Goal: Task Accomplishment & Management: Manage account settings

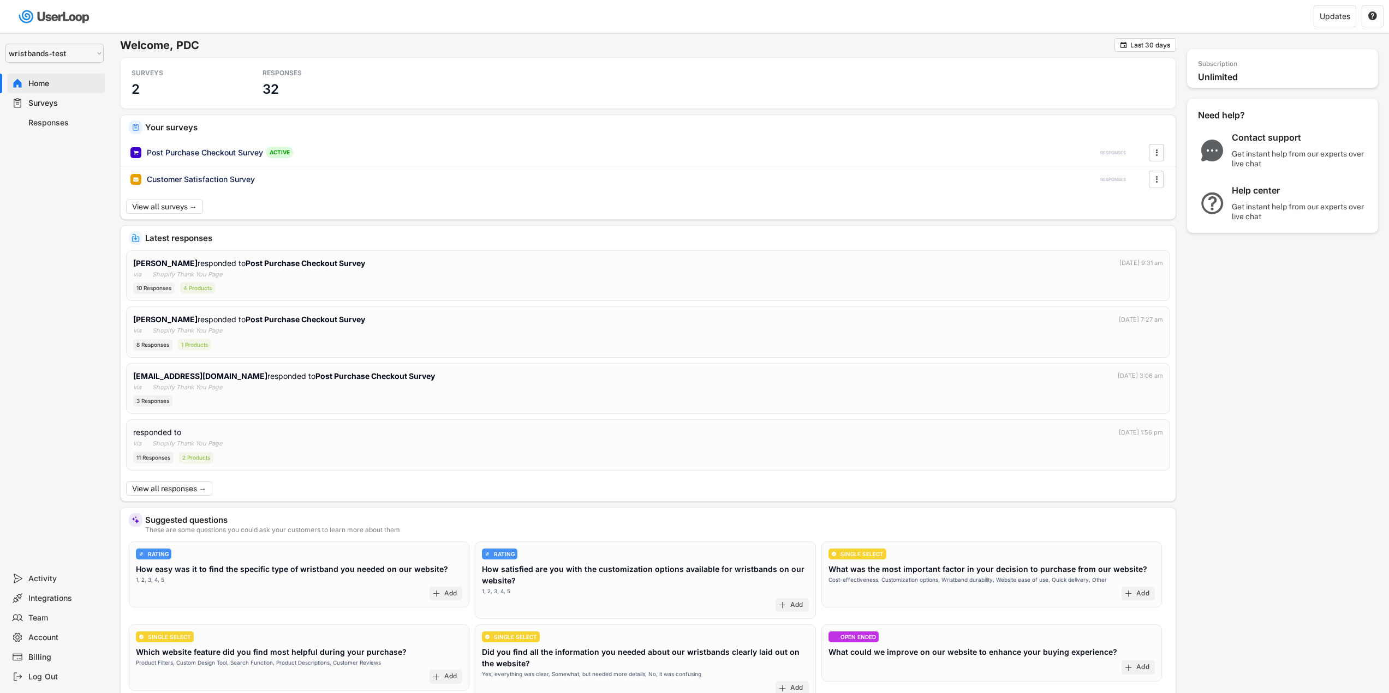
select select ""1348695171700984260__LOOKUP__1755087592031x530942177488485950""
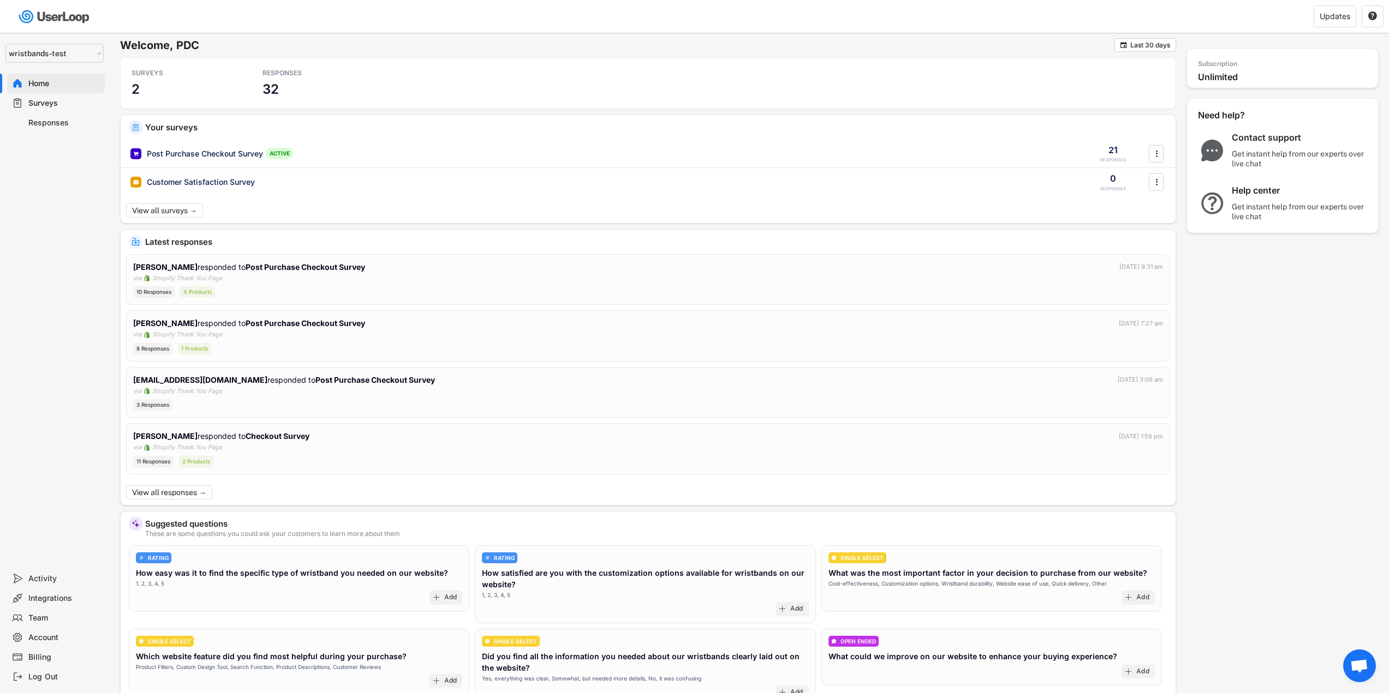
click at [74, 99] on div "Surveys" at bounding box center [64, 103] width 72 height 10
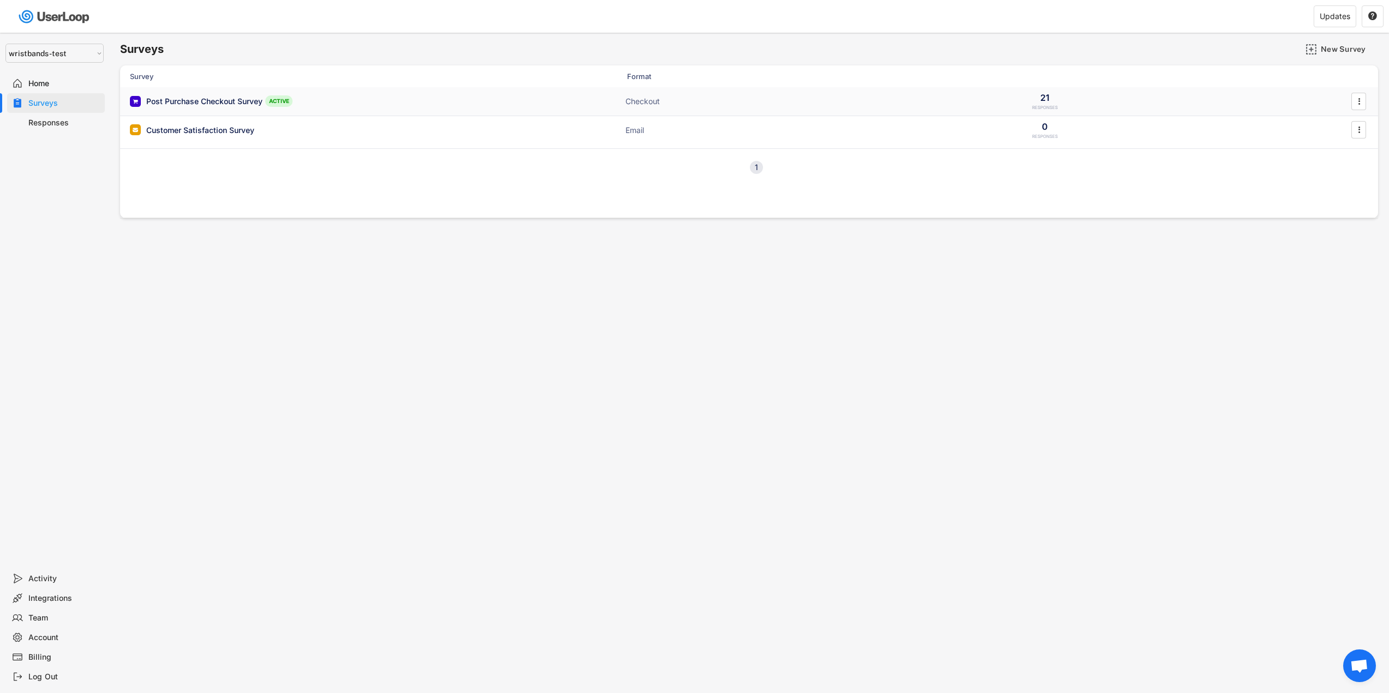
click at [225, 103] on div "Post Purchase Checkout Survey" at bounding box center [204, 101] width 116 height 11
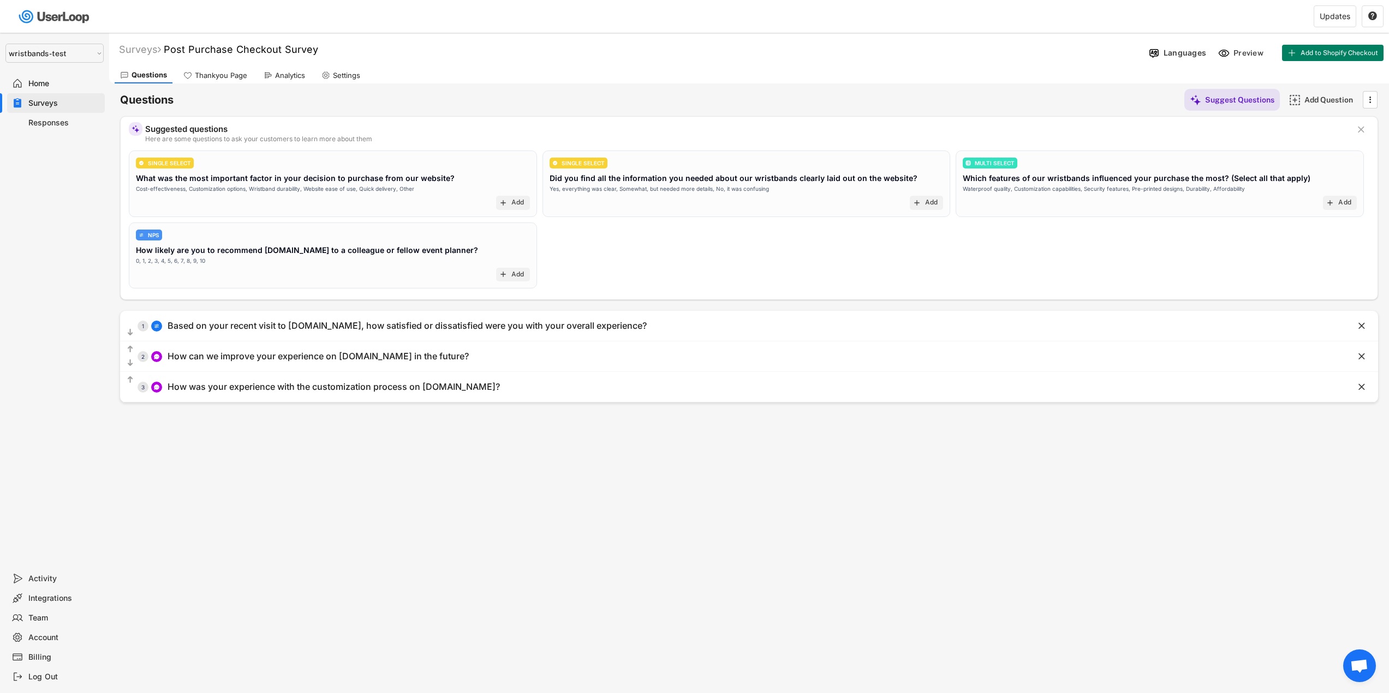
click at [282, 72] on div "Analytics" at bounding box center [290, 75] width 30 height 9
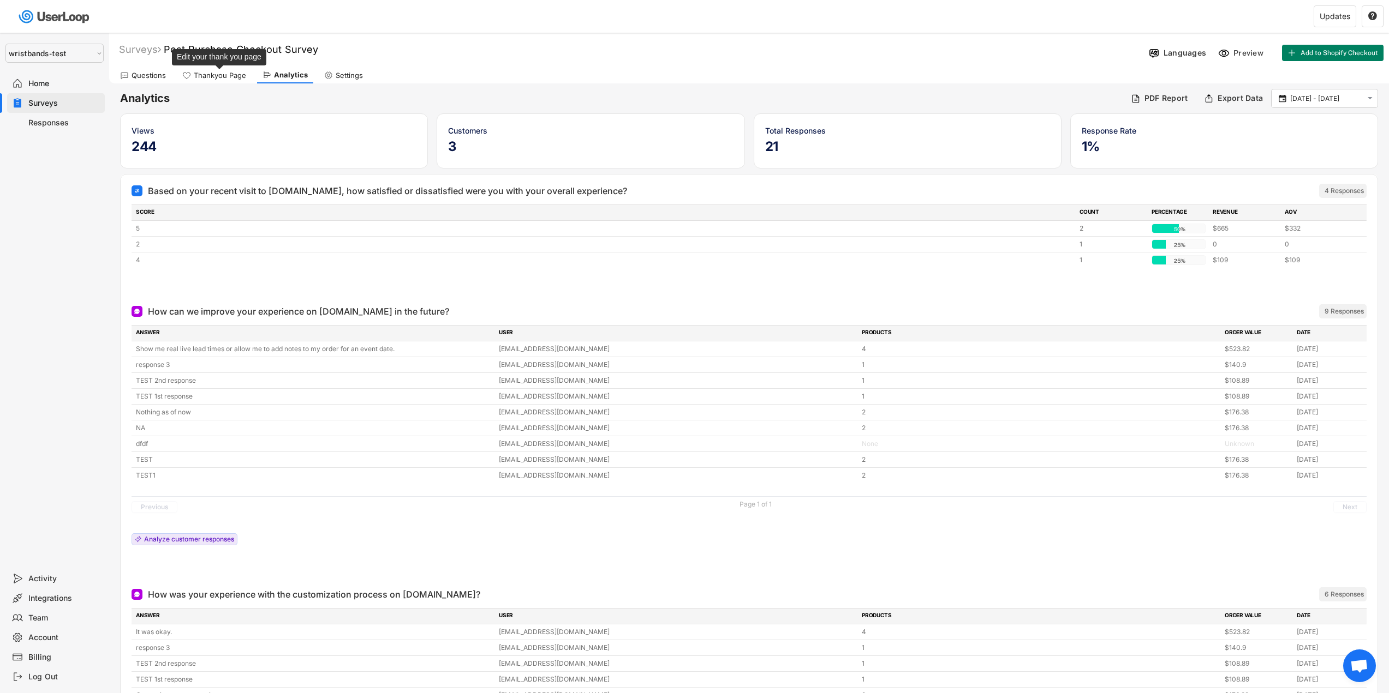
click at [227, 73] on div "Thankyou Page" at bounding box center [220, 75] width 52 height 9
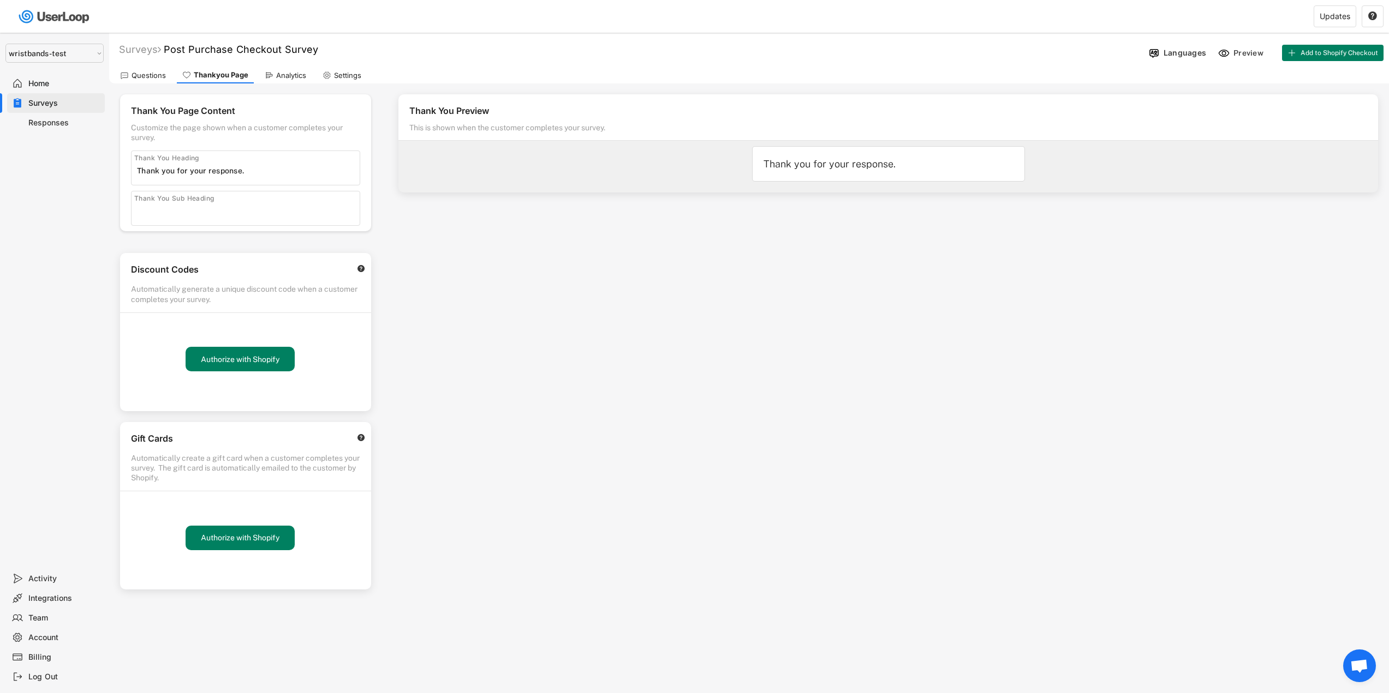
click at [46, 91] on div "Home" at bounding box center [56, 84] width 98 height 20
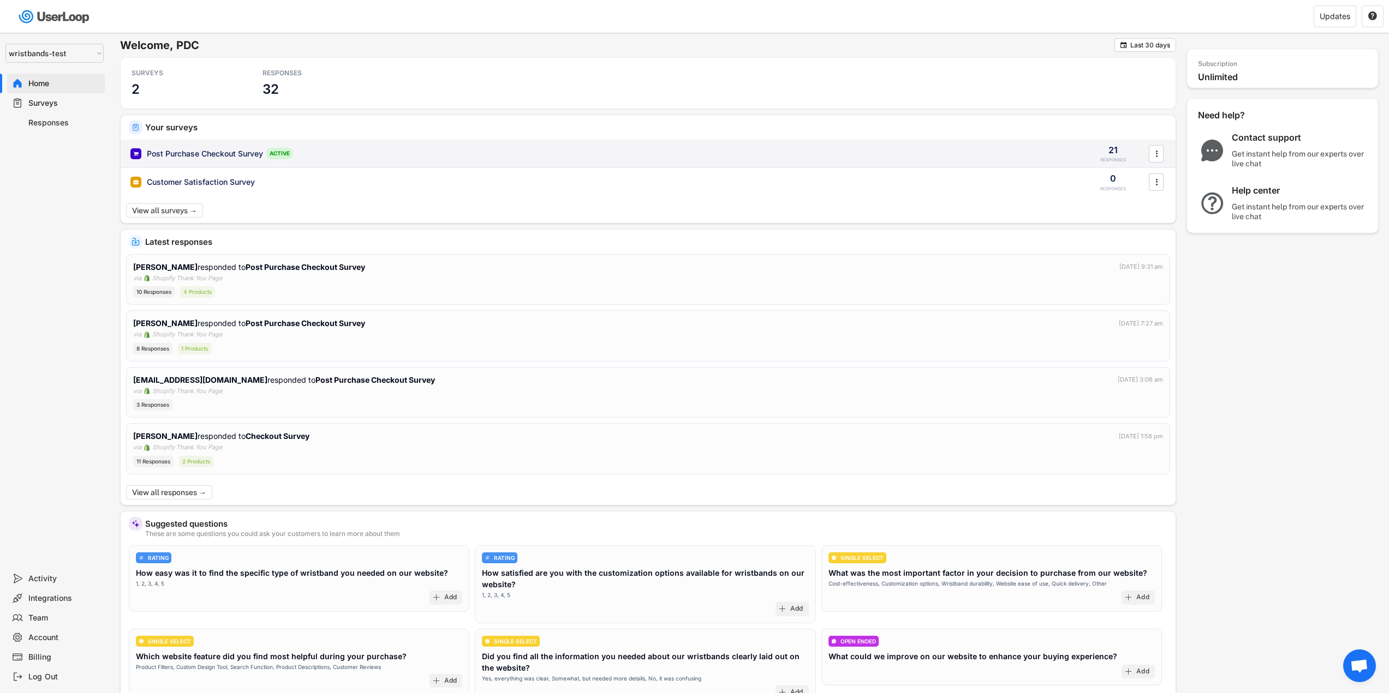
click at [238, 160] on div "Post Purchase Checkout Survey ACTIVE 21 RESPONSES " at bounding box center [648, 154] width 1055 height 28
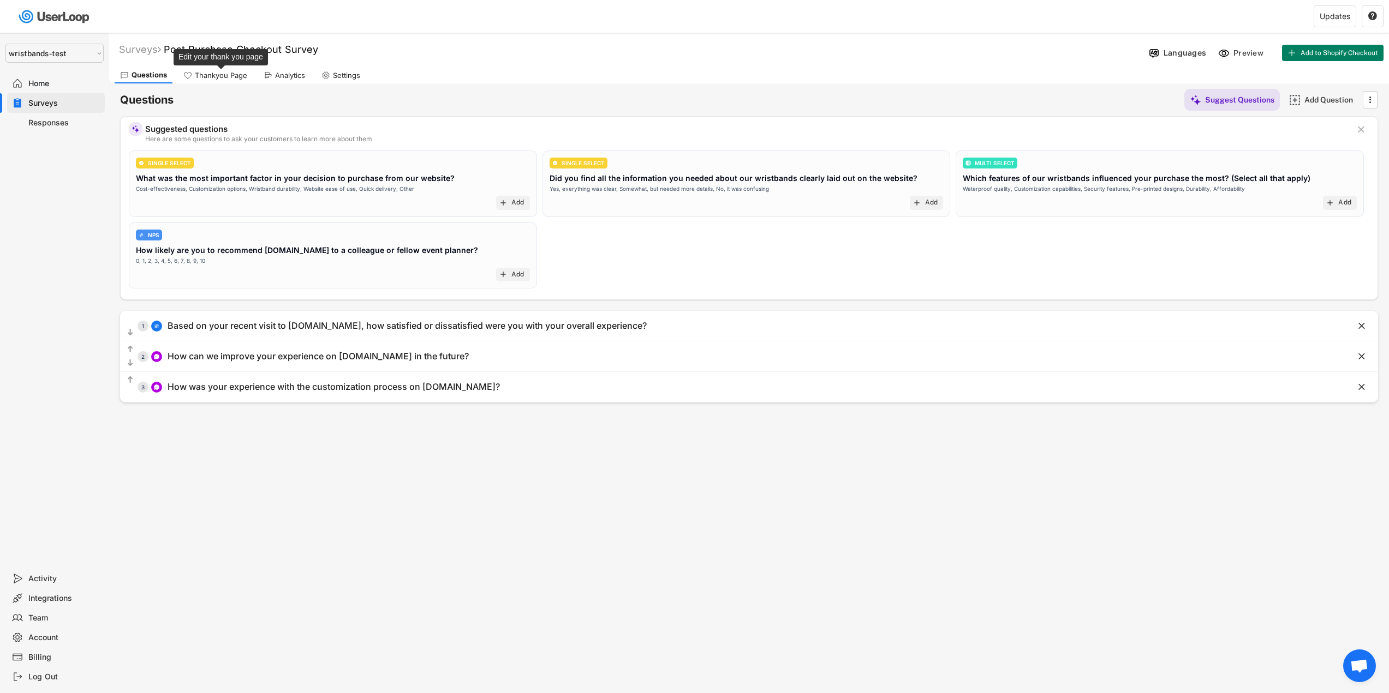
click at [201, 78] on div "Thankyou Page" at bounding box center [221, 75] width 52 height 9
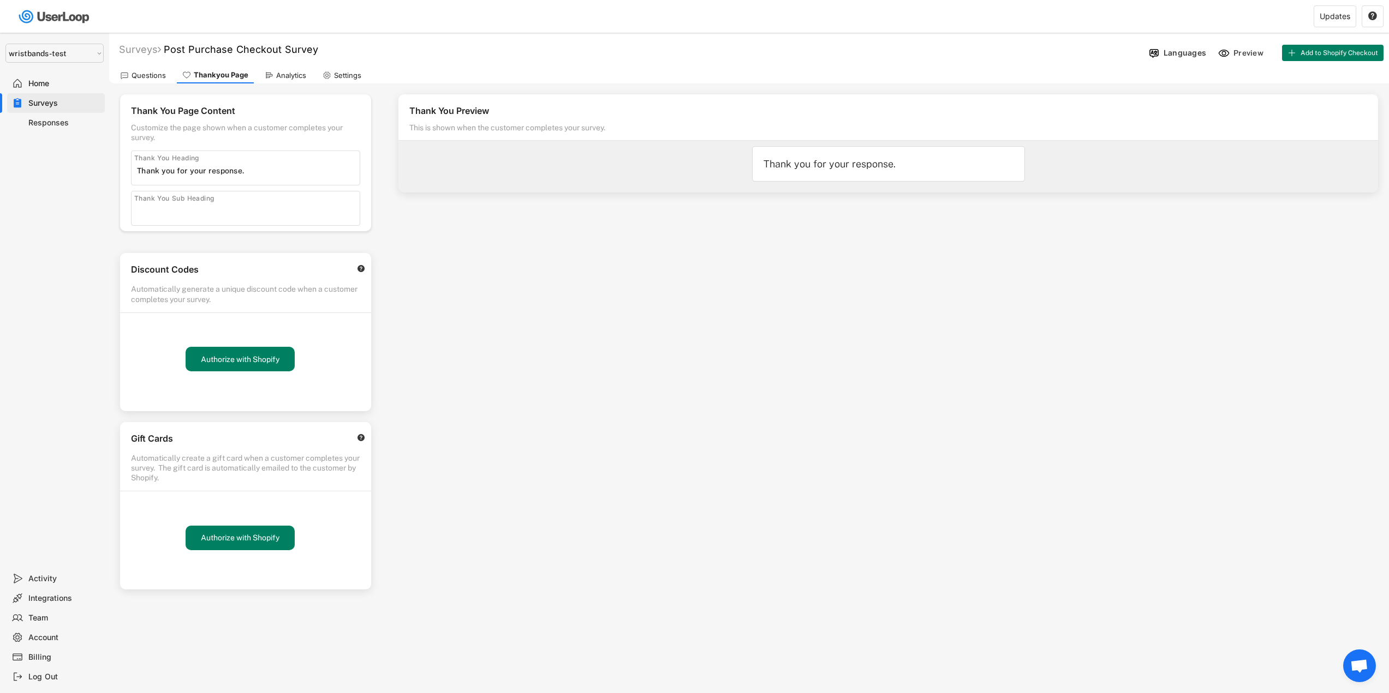
click at [280, 78] on div "Analytics" at bounding box center [291, 75] width 30 height 9
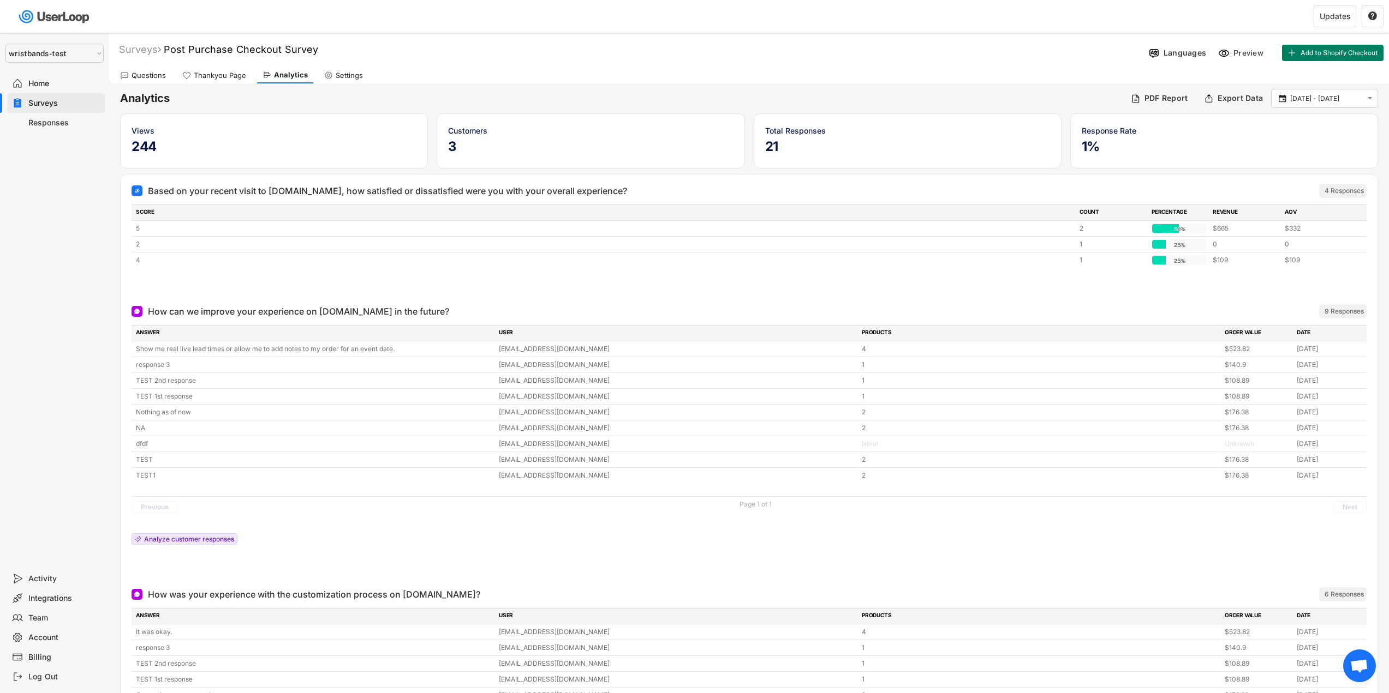
click at [222, 80] on div "Thankyou Page" at bounding box center [214, 75] width 75 height 16
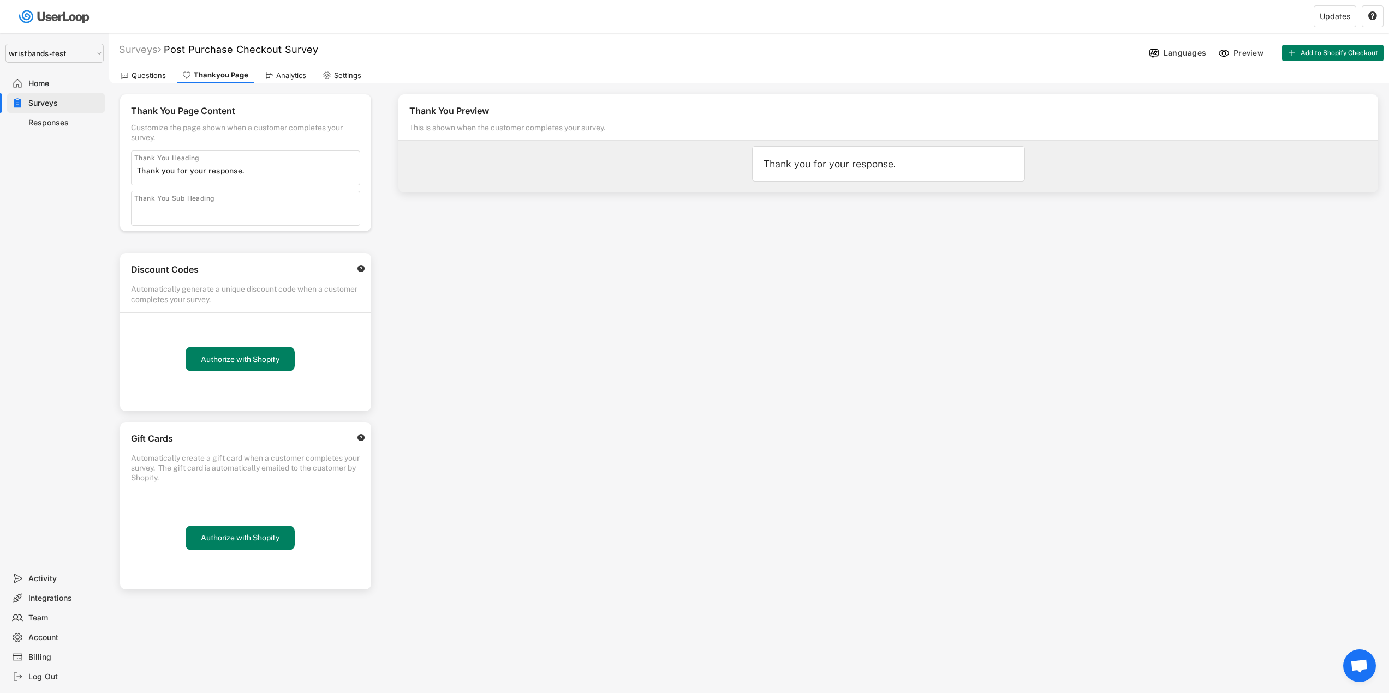
click at [60, 127] on div "Responses" at bounding box center [64, 123] width 72 height 10
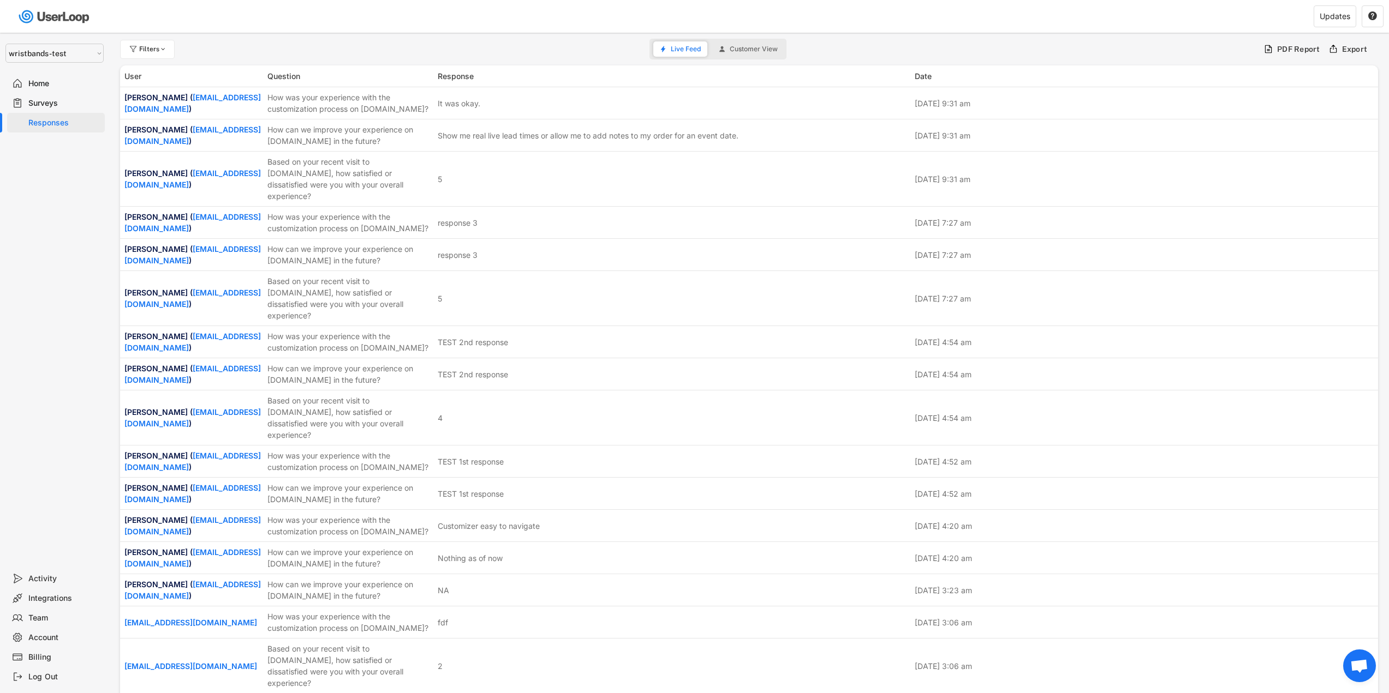
click at [54, 82] on div "Home" at bounding box center [64, 84] width 72 height 10
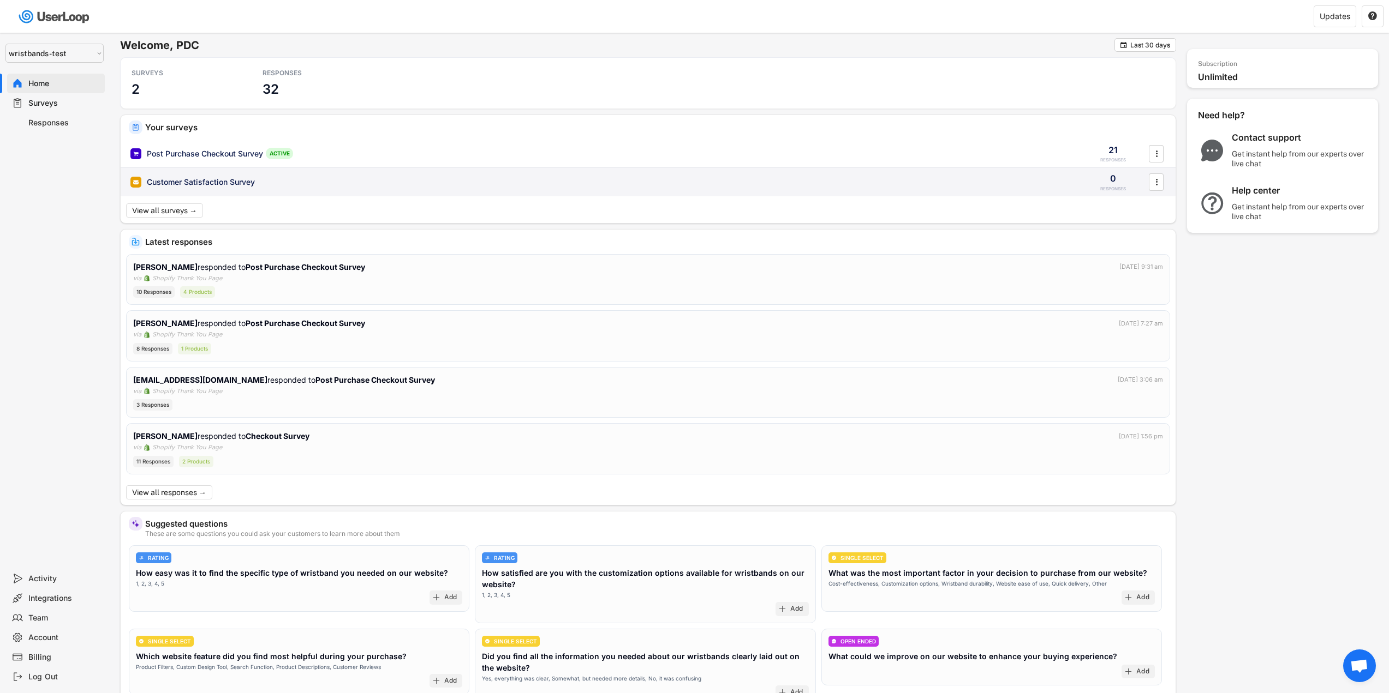
click at [232, 183] on div "Customer Satisfaction Survey" at bounding box center [201, 182] width 108 height 11
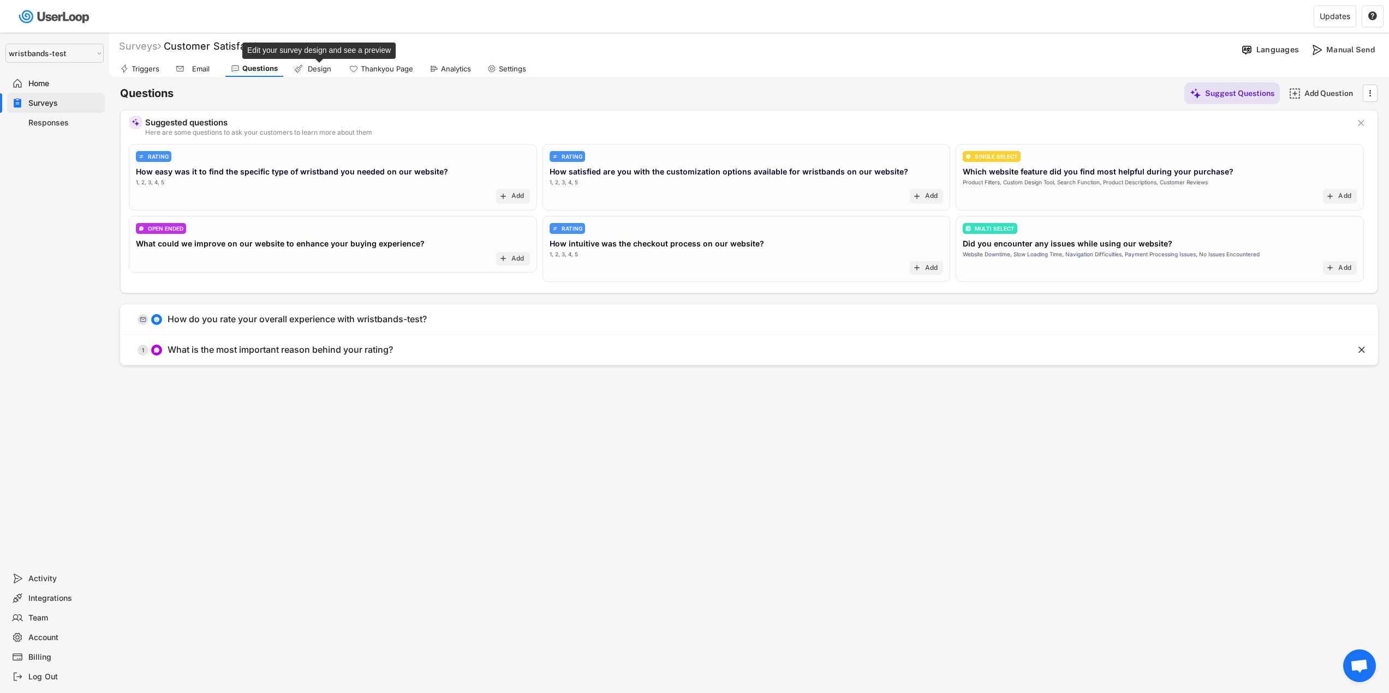
click at [321, 72] on div "Design" at bounding box center [319, 68] width 27 height 9
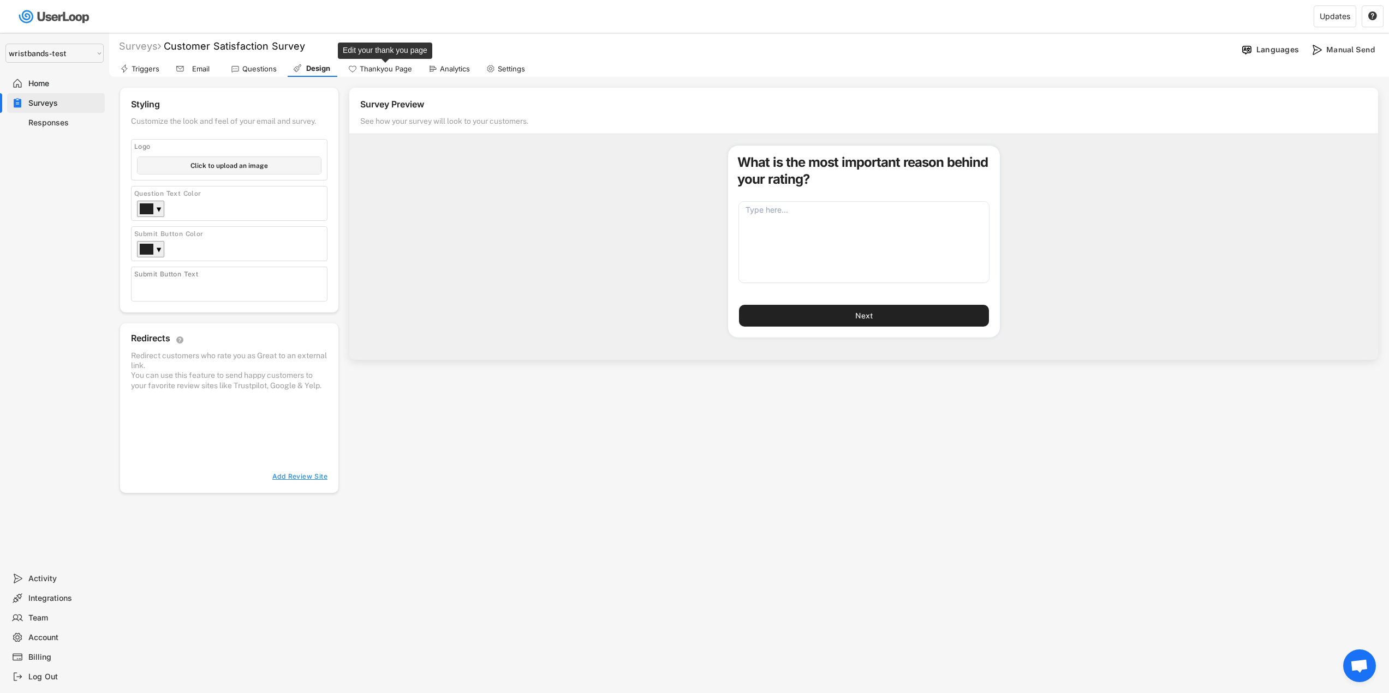
click at [364, 70] on div "Thankyou Page" at bounding box center [386, 68] width 52 height 9
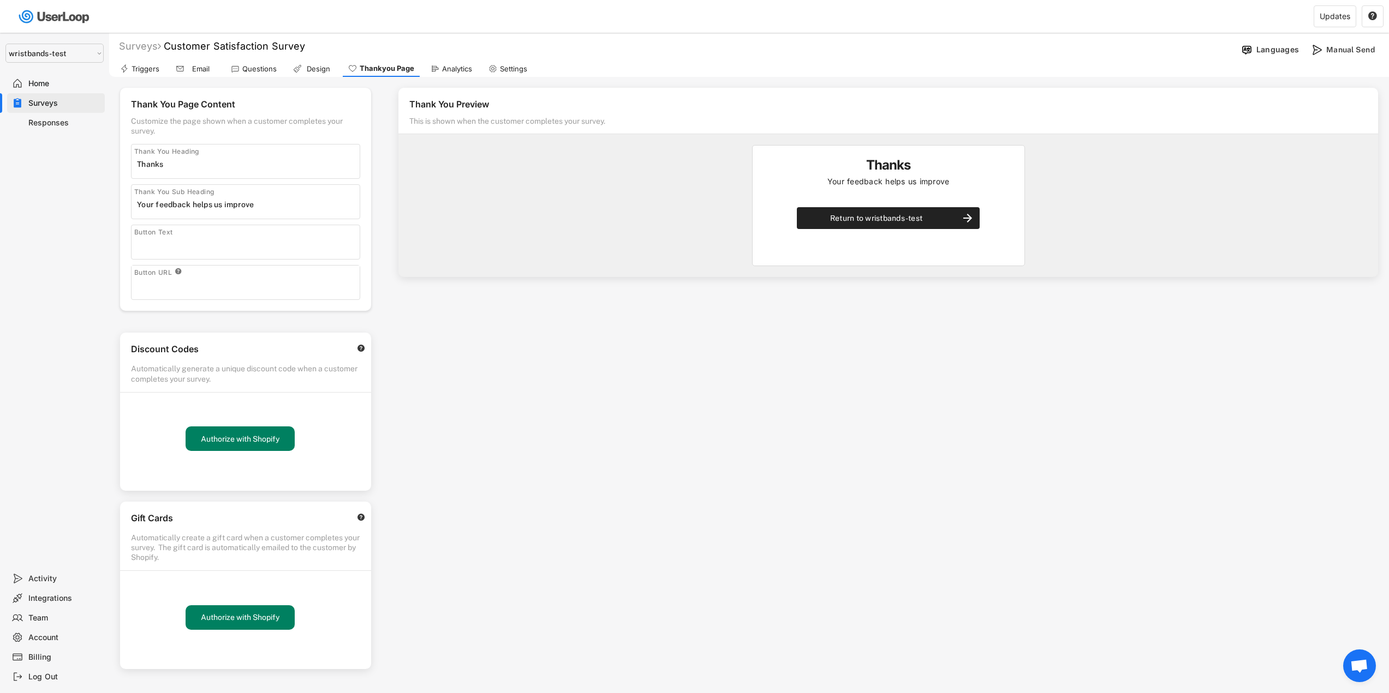
click at [53, 84] on div "Home" at bounding box center [64, 84] width 72 height 10
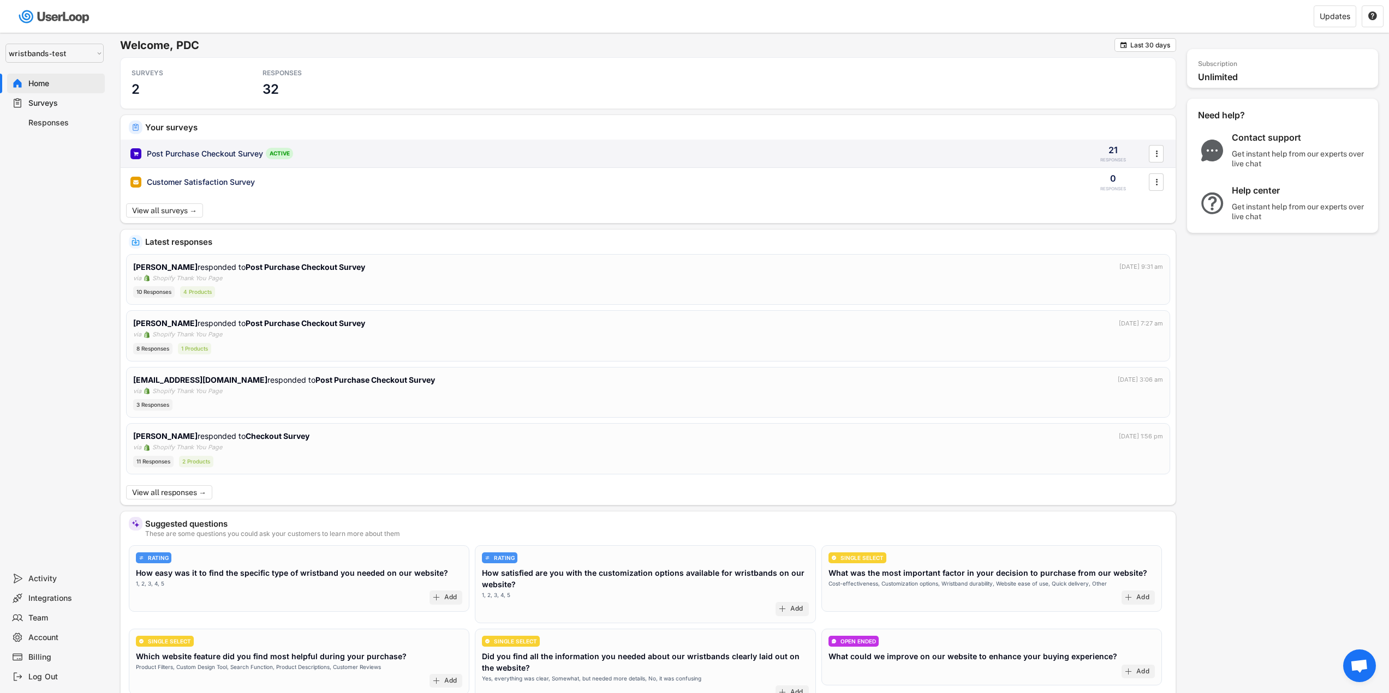
click at [225, 157] on div "Post Purchase Checkout Survey" at bounding box center [205, 153] width 116 height 11
type input "Thank you for your response."
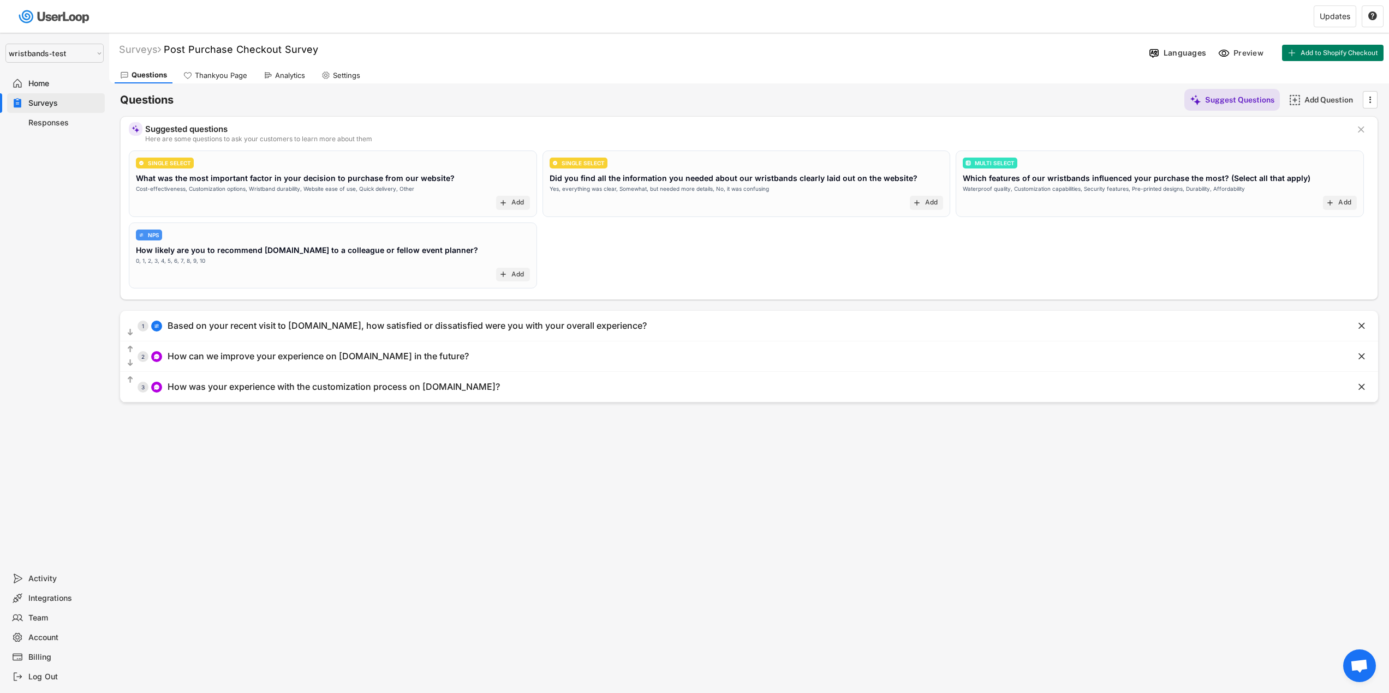
click at [223, 77] on div "Thankyou Page" at bounding box center [221, 75] width 52 height 9
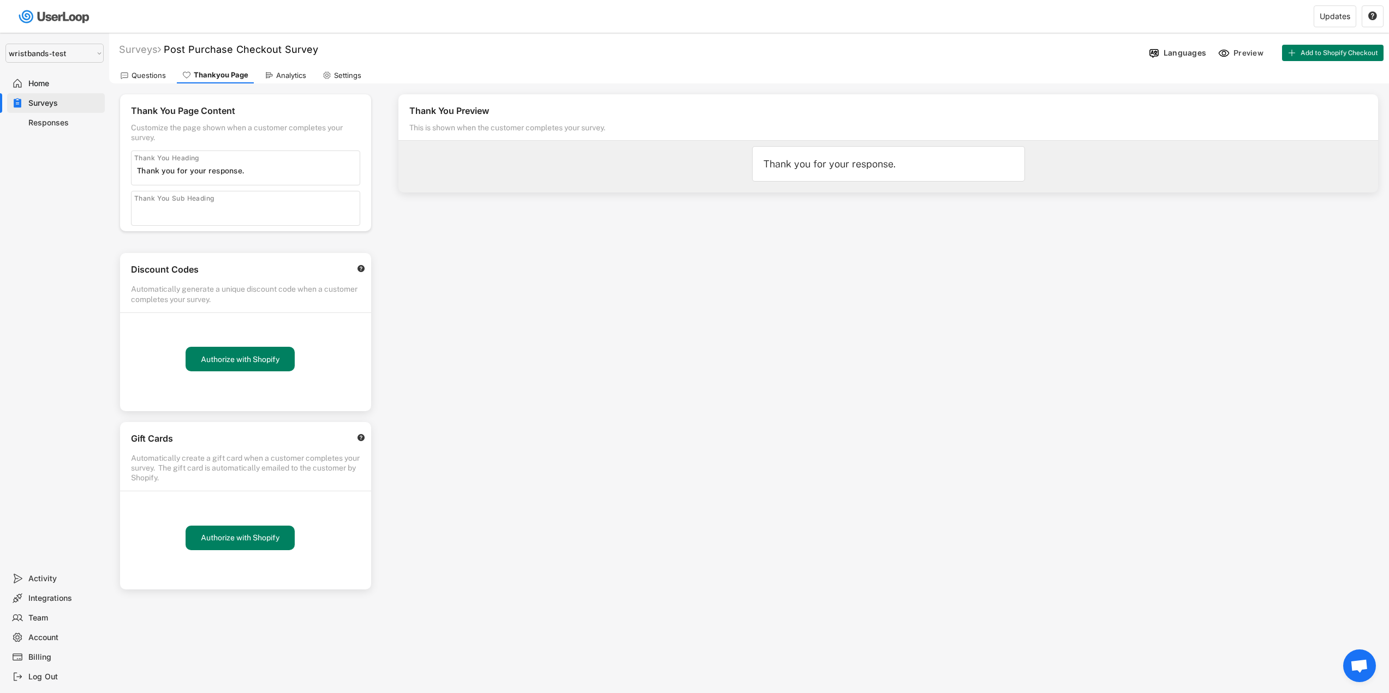
click at [282, 73] on div "Analytics" at bounding box center [291, 75] width 30 height 9
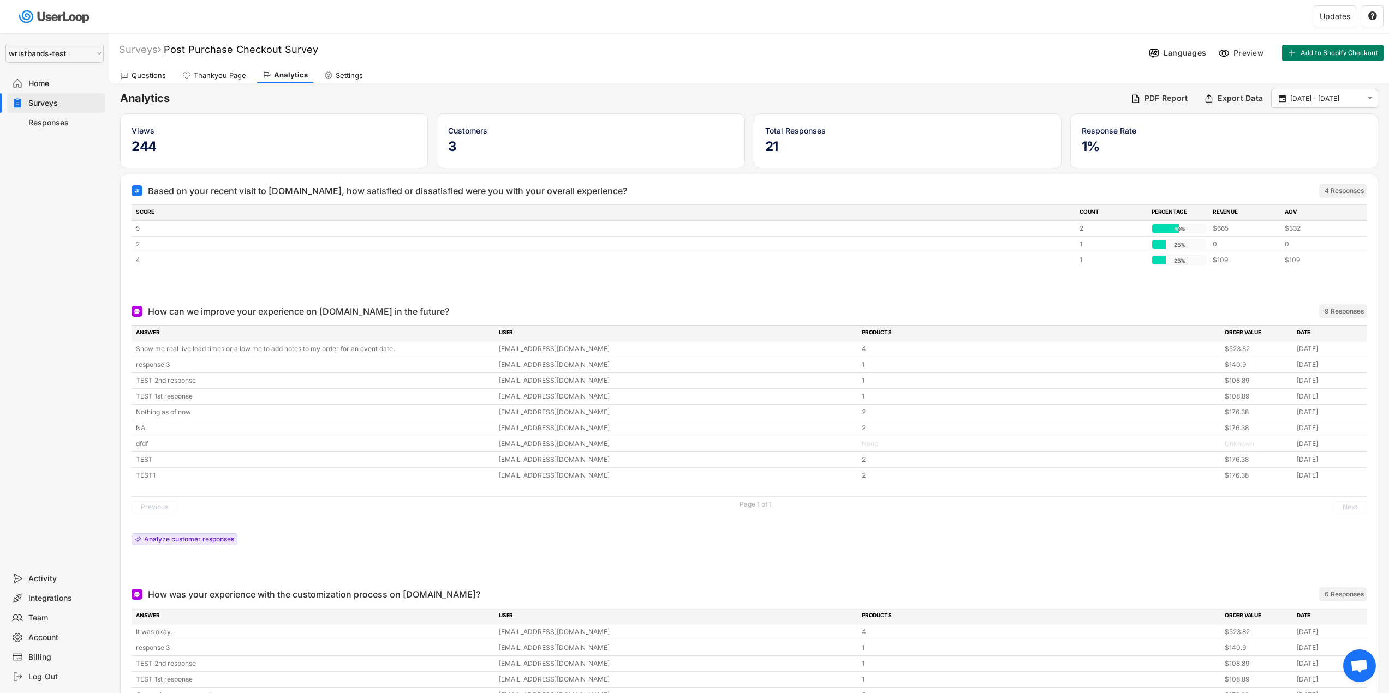
click at [332, 77] on div "Settings" at bounding box center [344, 75] width 50 height 16
select select ""weekly""
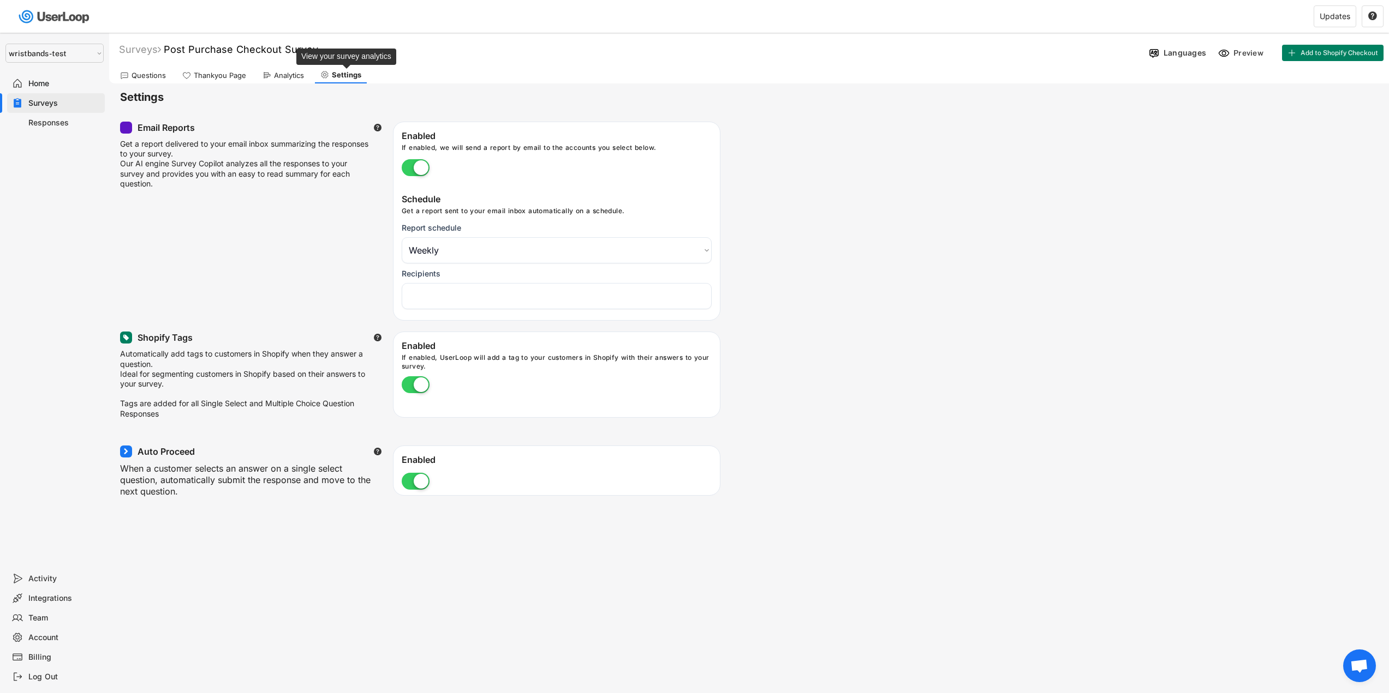
select select "1348695171700984260__LOOKUP__1753345961318x517764866714334400"
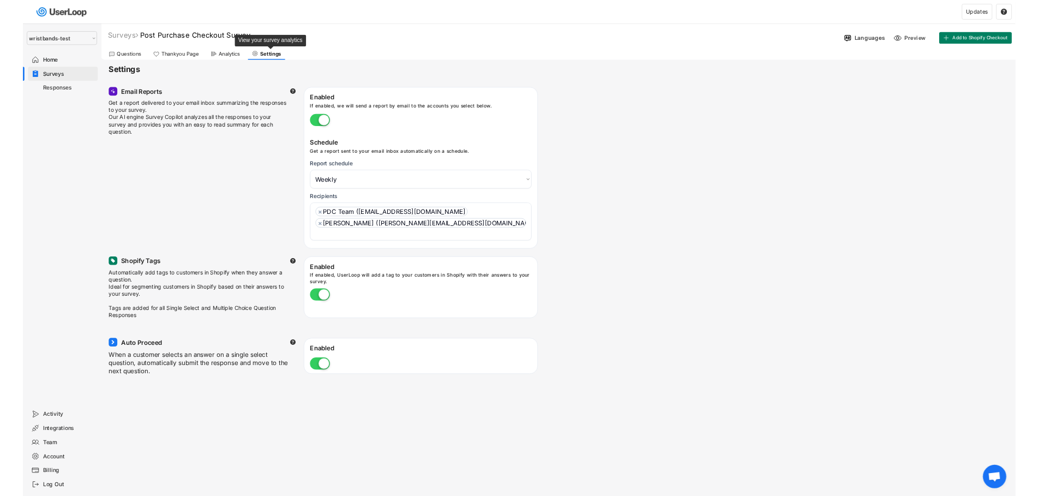
scroll to position [9, 0]
